Goal: Download file/media

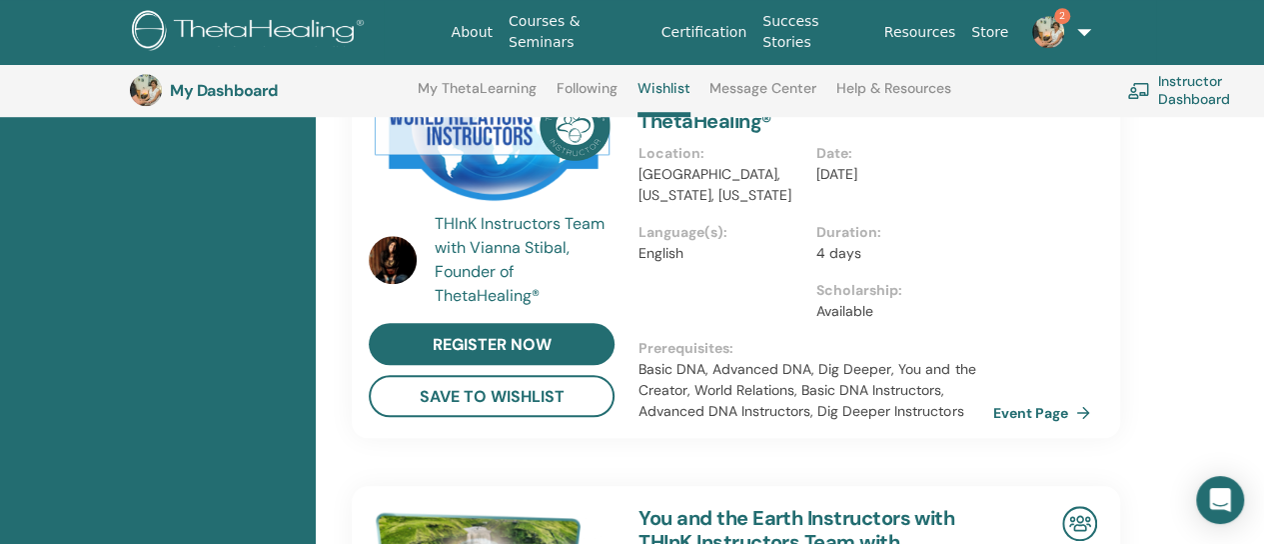
scroll to position [152, 0]
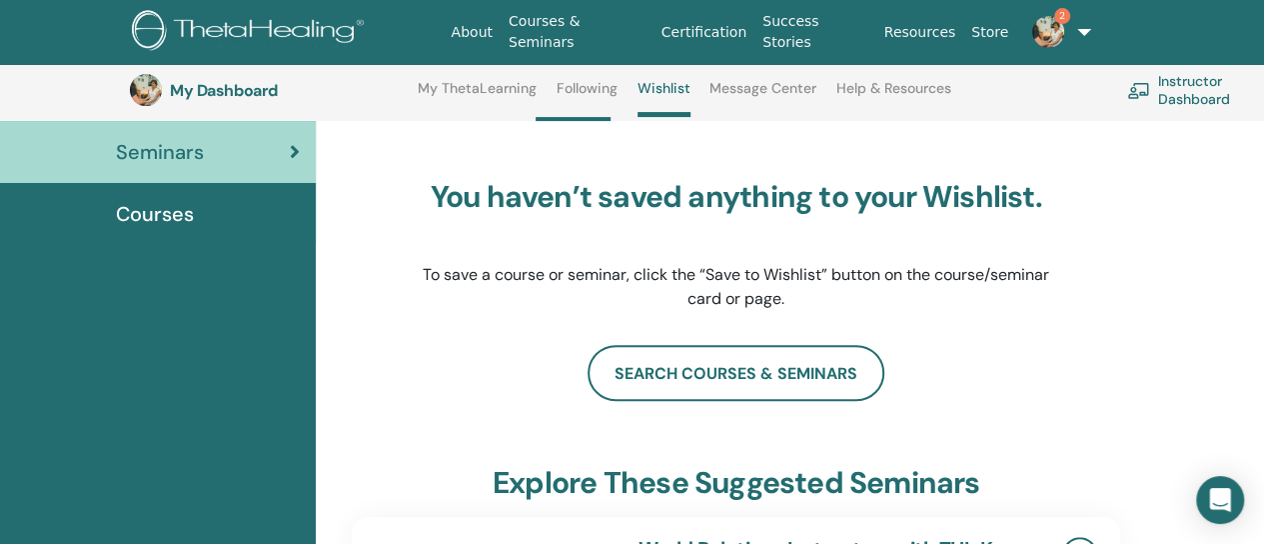
click at [789, 91] on link "Message Center" at bounding box center [763, 96] width 107 height 32
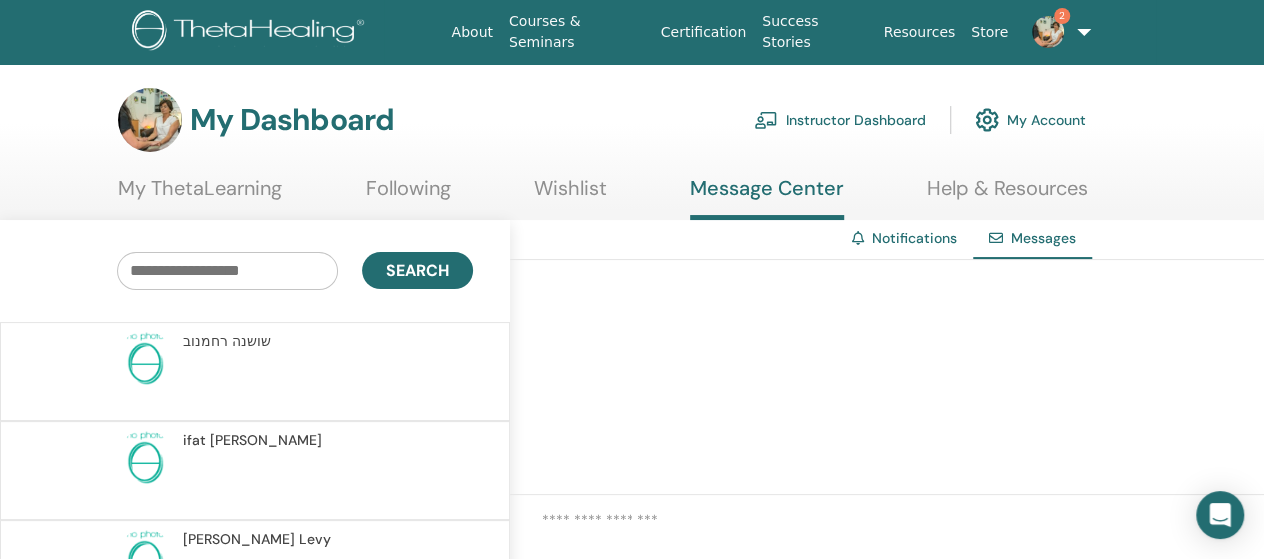
click at [910, 242] on link "Notifications" at bounding box center [915, 238] width 85 height 18
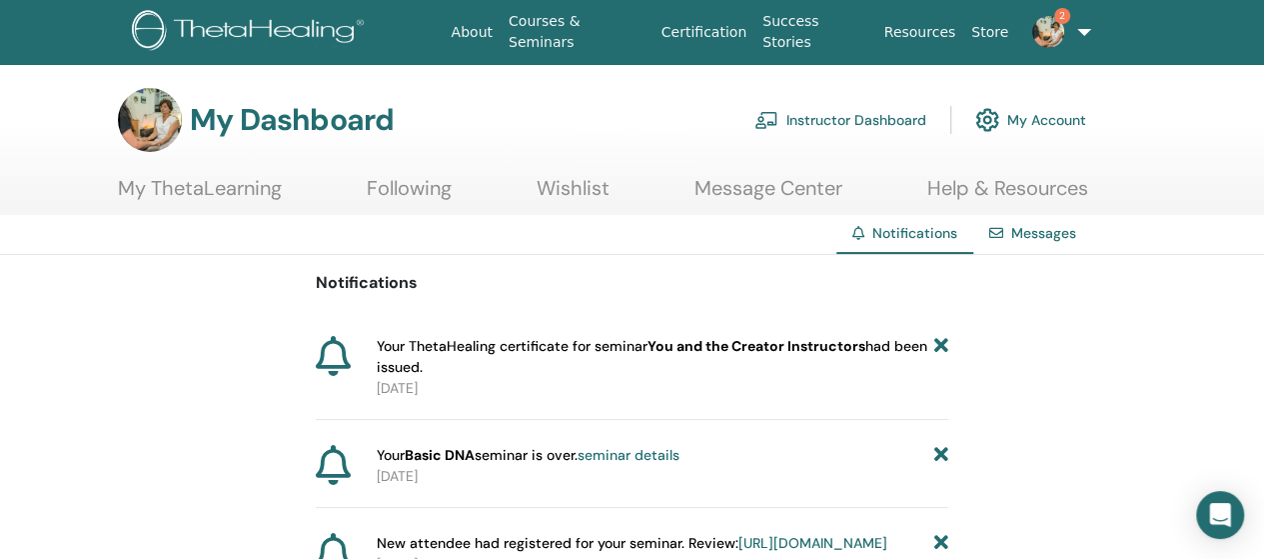
click at [488, 352] on span "Your ThetaHealing certificate for seminar You and the Creator Instructors had b…" at bounding box center [656, 357] width 558 height 42
click at [339, 363] on icon at bounding box center [333, 356] width 35 height 40
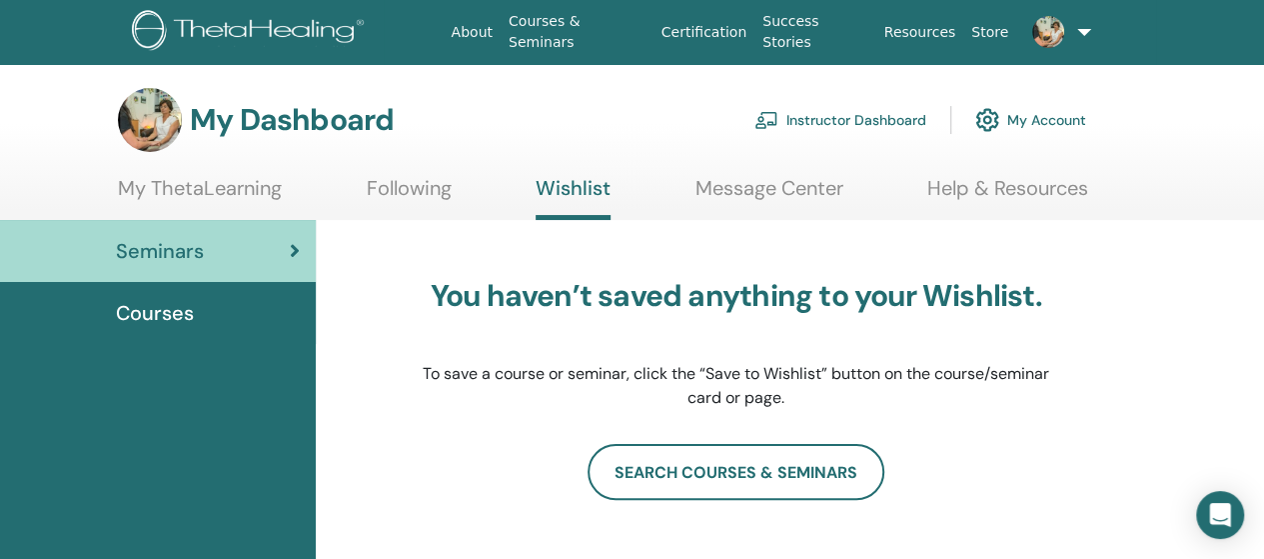
click at [172, 313] on span "Courses" at bounding box center [155, 313] width 78 height 30
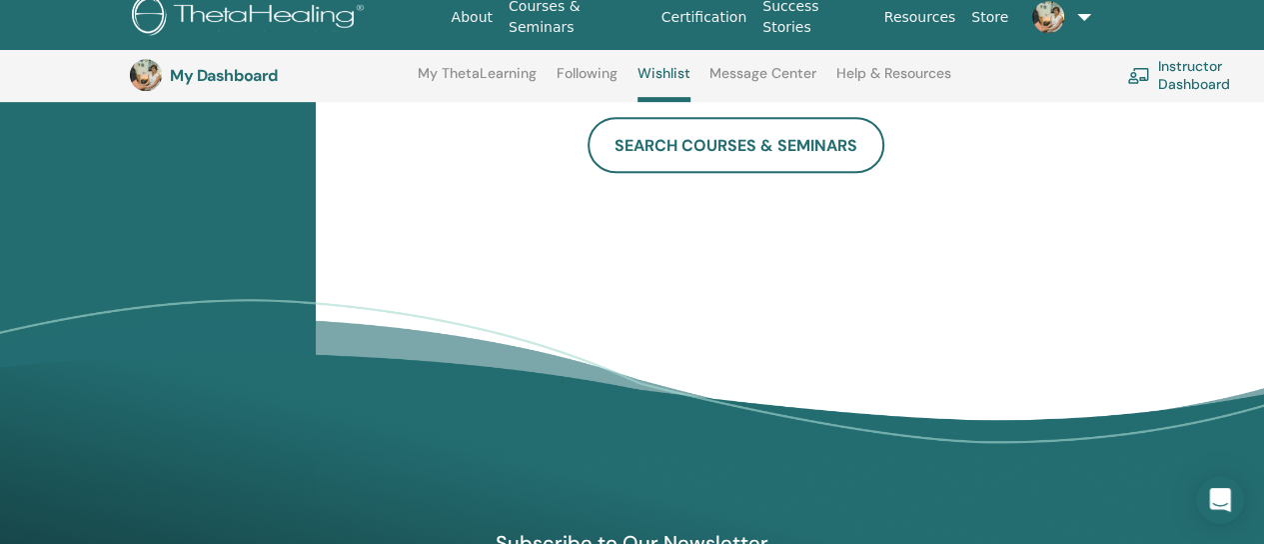
scroll to position [352, 0]
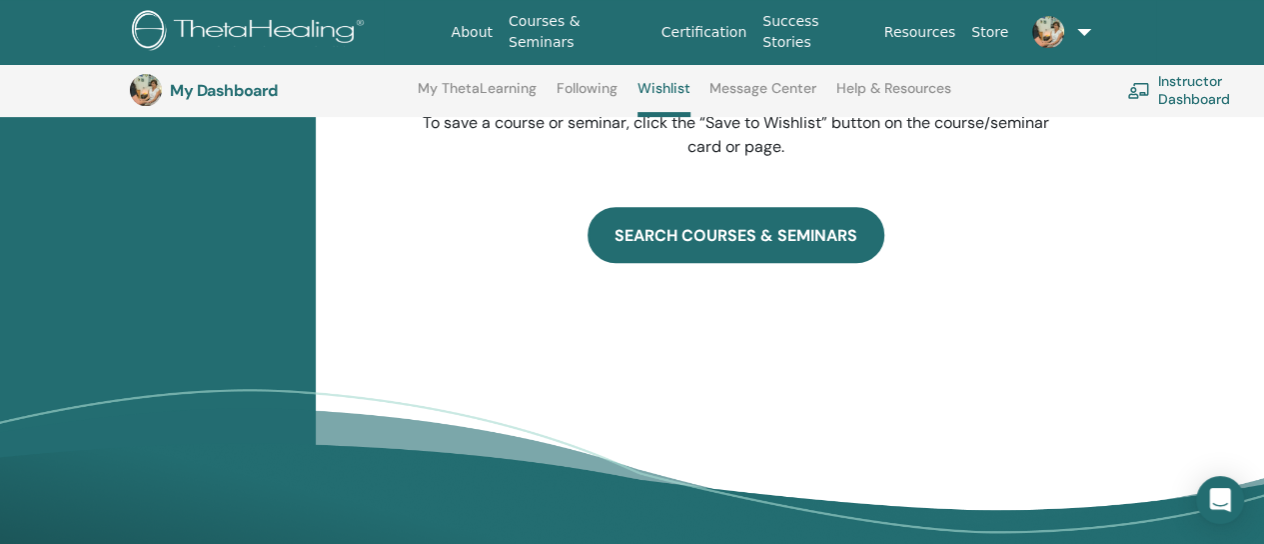
click at [812, 234] on link "SEARCH COURSES & SEMINARS" at bounding box center [736, 235] width 297 height 56
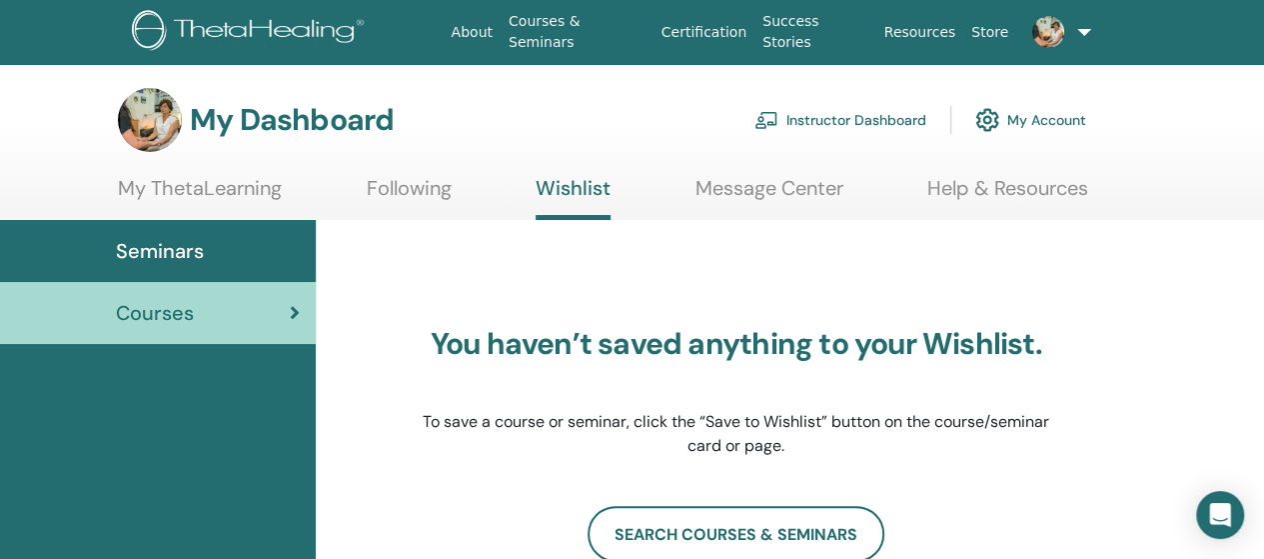
click at [200, 191] on link "My ThetaLearning" at bounding box center [200, 195] width 164 height 39
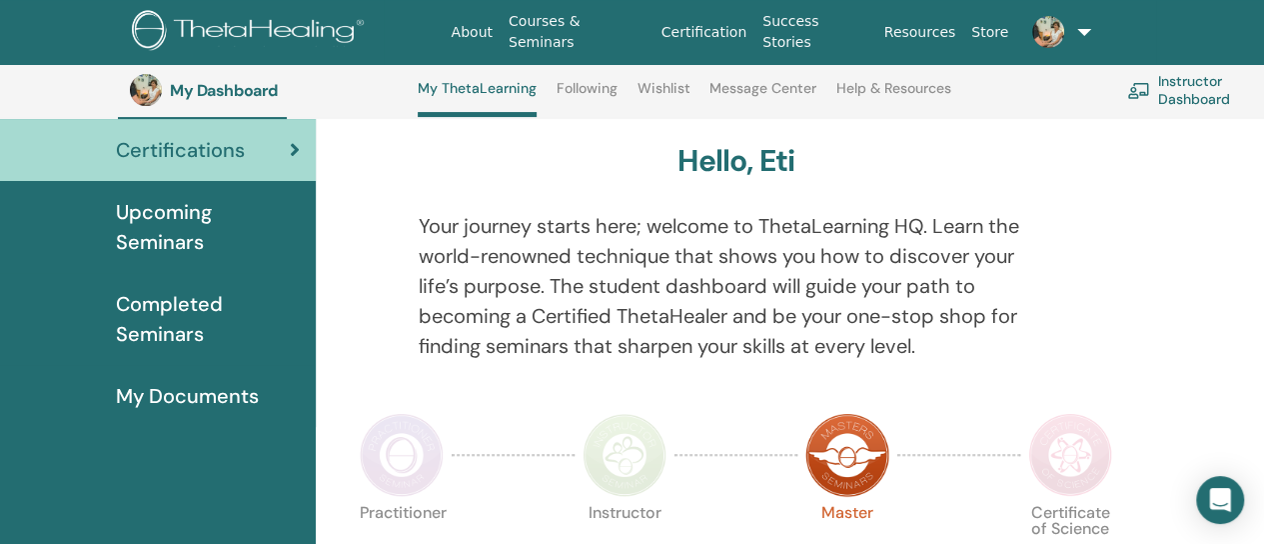
scroll to position [152, 0]
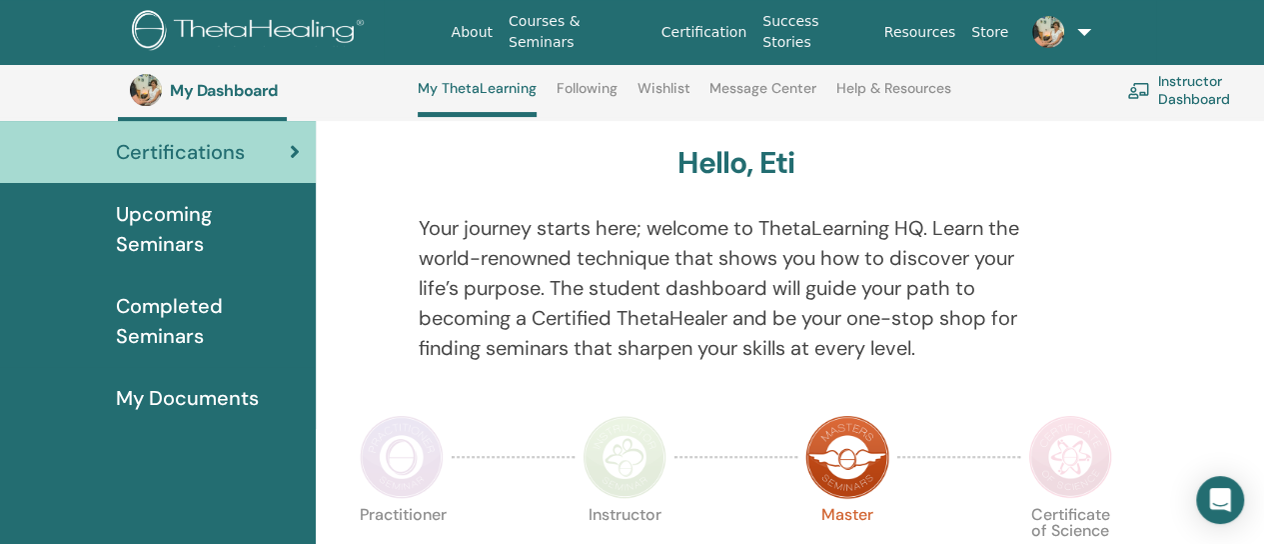
click at [238, 393] on span "My Documents" at bounding box center [187, 398] width 143 height 30
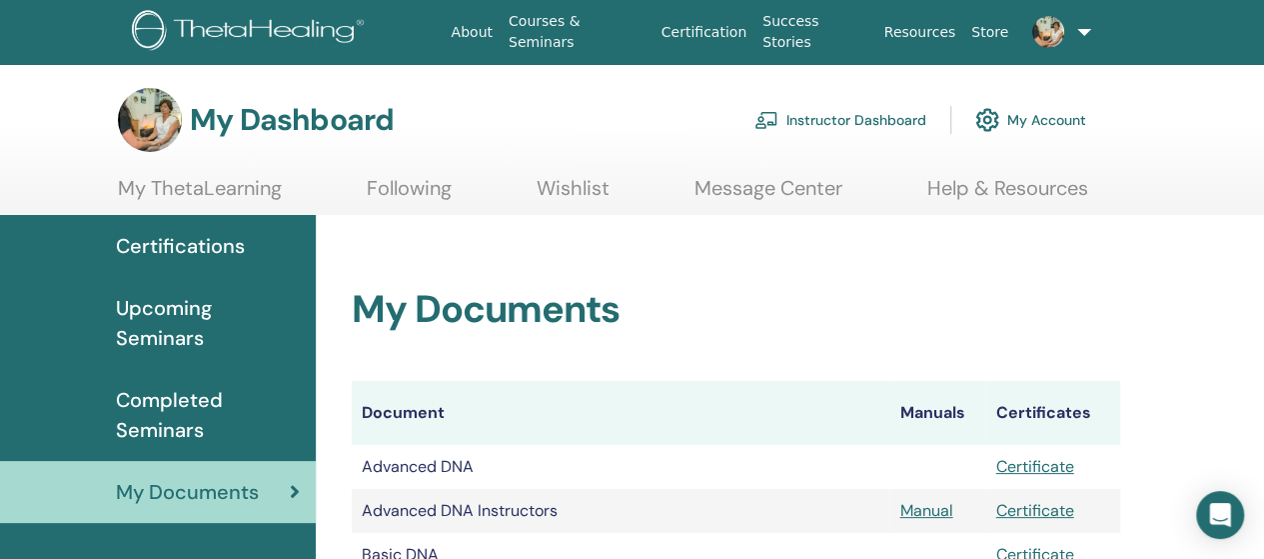
click at [160, 419] on span "Completed Seminars" at bounding box center [208, 415] width 184 height 60
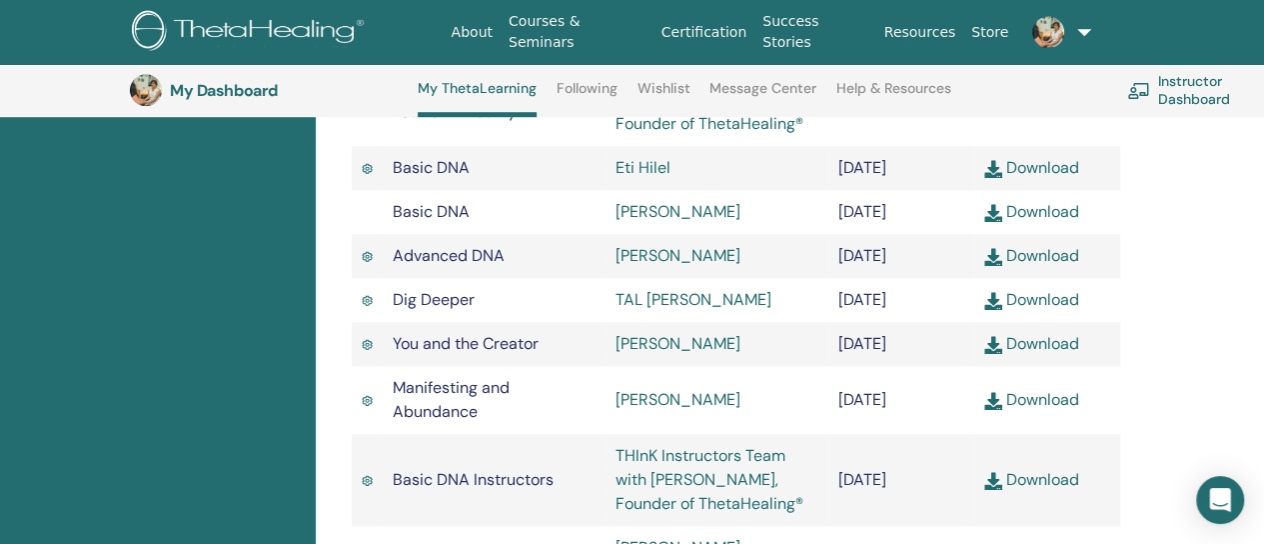
scroll to position [752, 0]
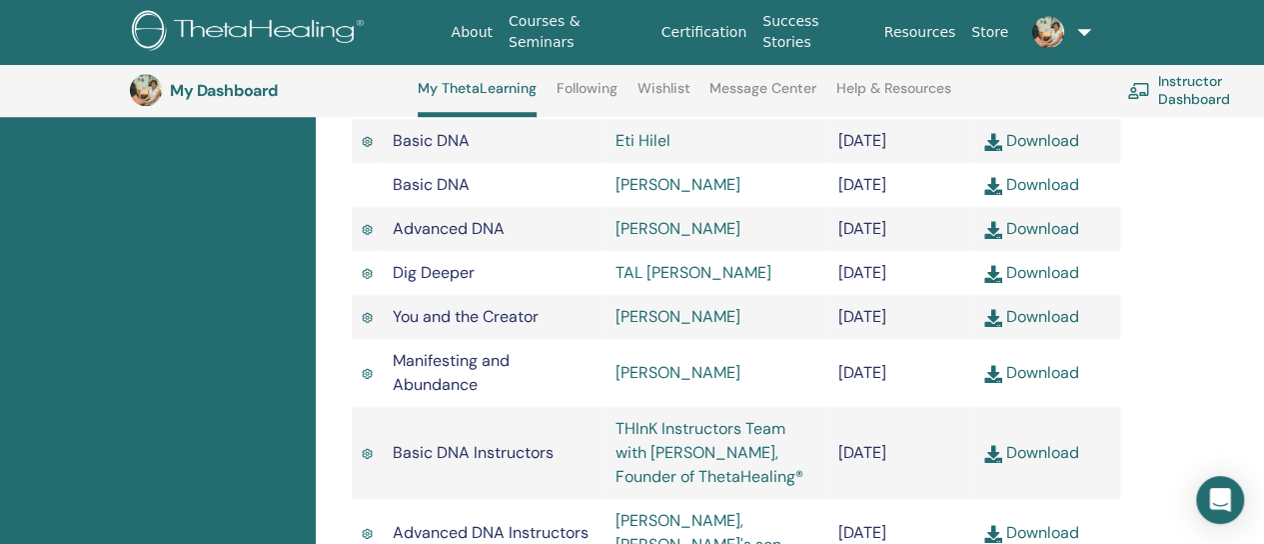
click at [1042, 327] on link "Download" at bounding box center [1031, 316] width 95 height 21
